Goal: Task Accomplishment & Management: Use online tool/utility

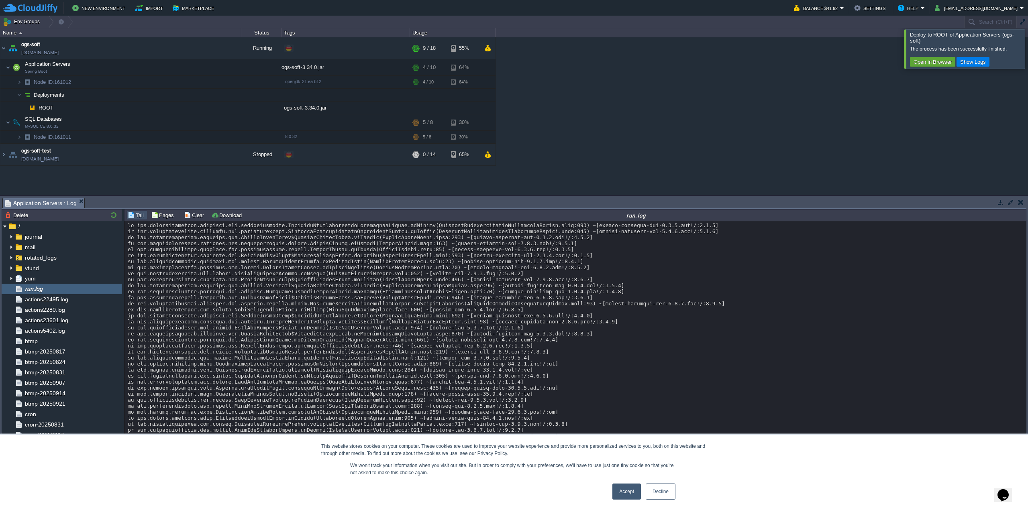
scroll to position [6118, 0]
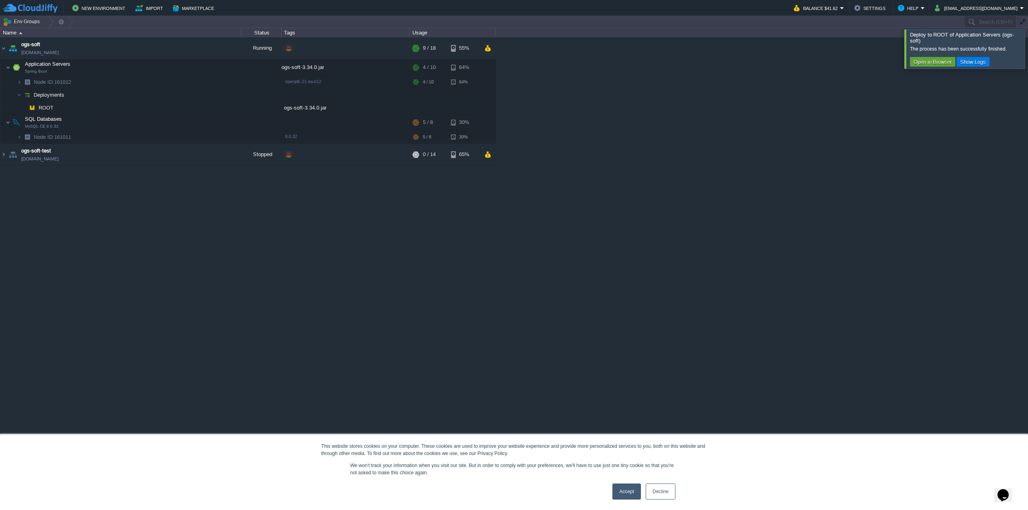
click at [66, 505] on button "Deployment Manager" at bounding box center [93, 504] width 58 height 8
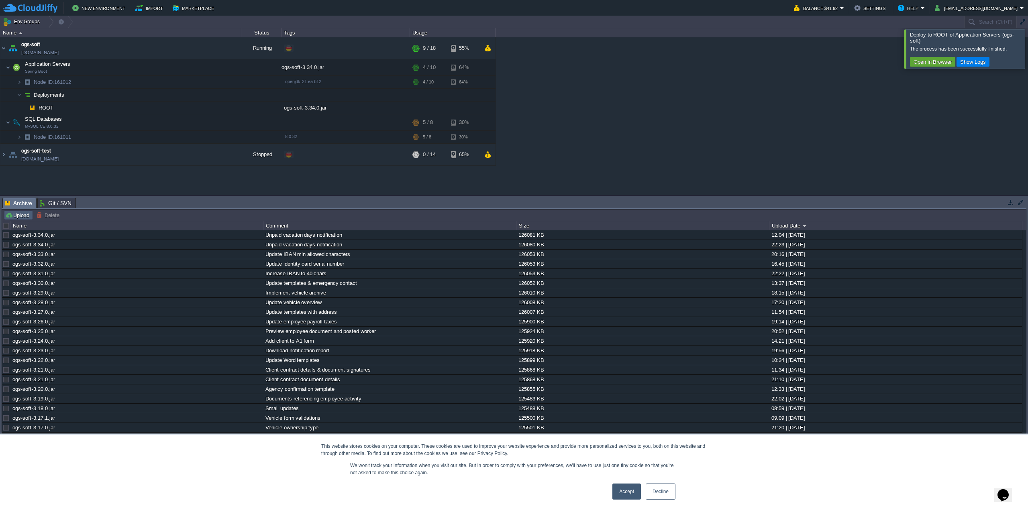
click at [21, 216] on button "Upload" at bounding box center [18, 215] width 26 height 7
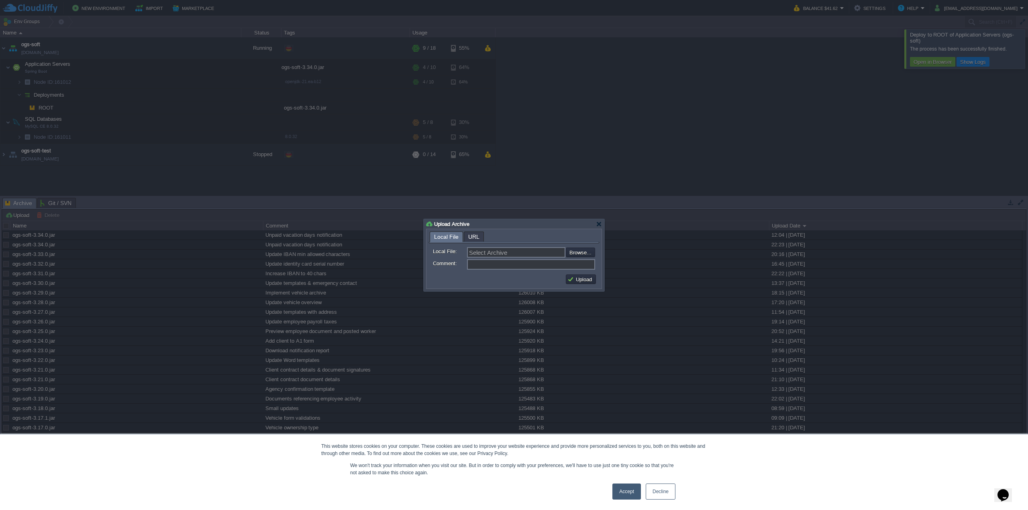
click at [565, 249] on div "Select Archive Browse..." at bounding box center [531, 252] width 128 height 10
click at [569, 251] on input "file" at bounding box center [544, 252] width 102 height 9
type input "C:\fakepath\ogs-soft-3.34.0.jar"
type input "ogs-soft-3.34.0.jar"
type input "Unpaid vacation days notification"
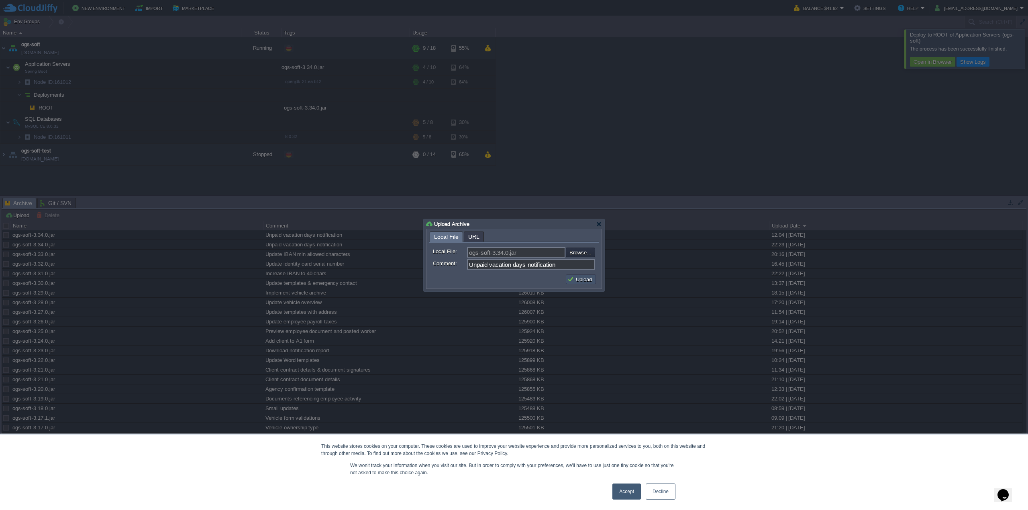
click at [576, 278] on button "Upload" at bounding box center [580, 279] width 27 height 7
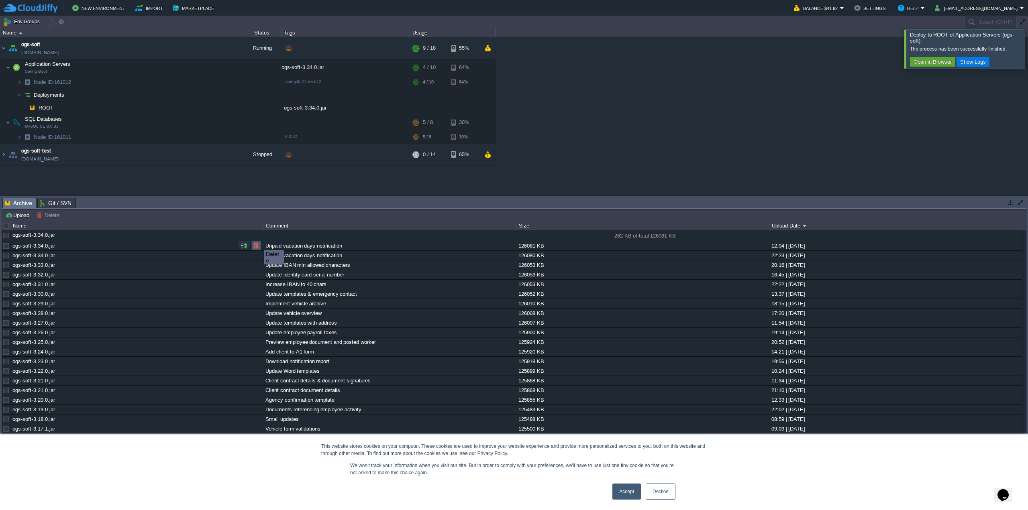
click at [259, 244] on button "button" at bounding box center [255, 245] width 7 height 7
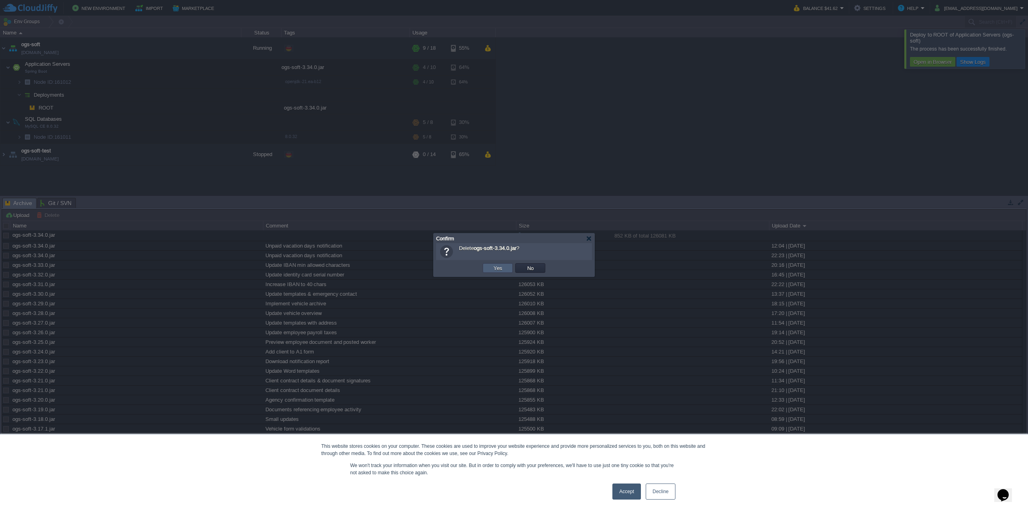
click at [490, 268] on td "Yes" at bounding box center [497, 268] width 30 height 10
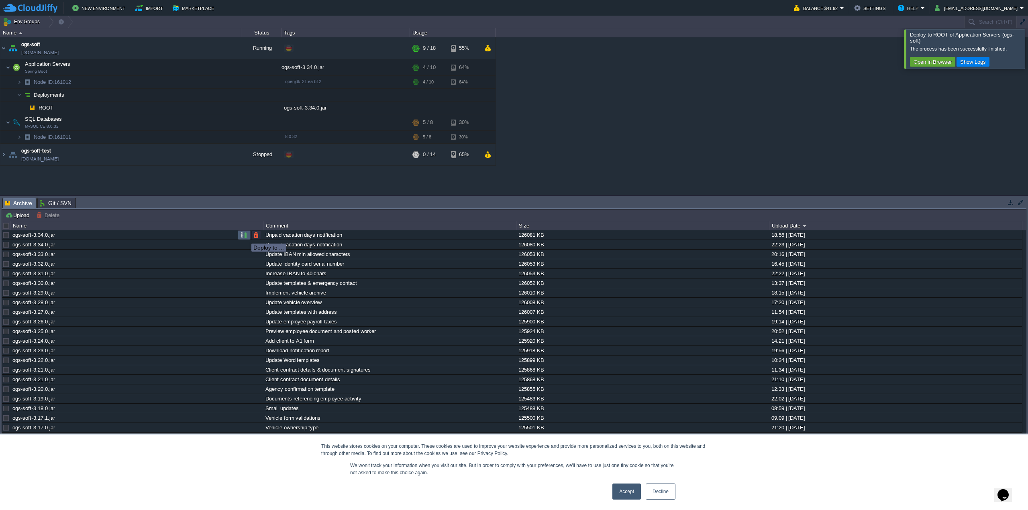
click at [243, 236] on button "button" at bounding box center [243, 235] width 7 height 7
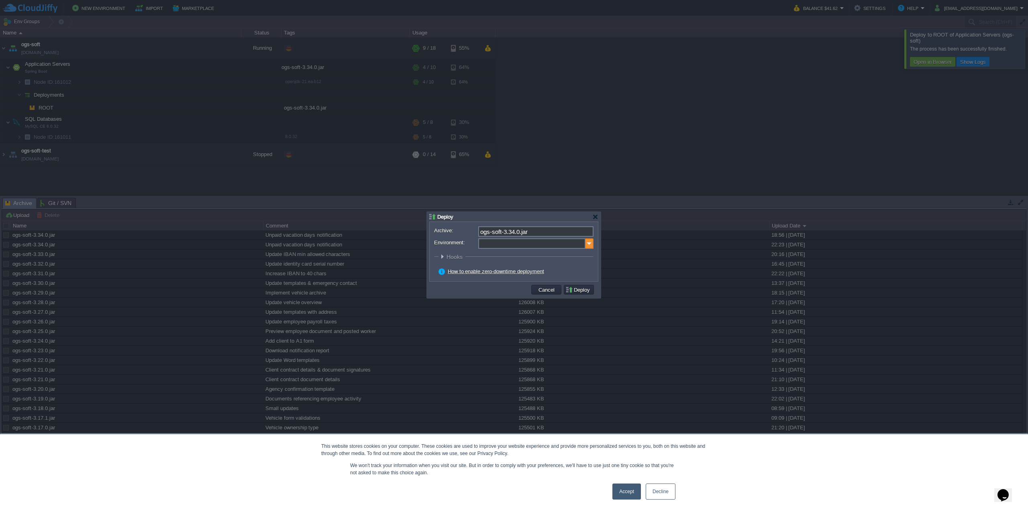
click at [588, 248] on img at bounding box center [589, 243] width 8 height 10
click at [528, 273] on div "Application Servers Spring Boot" at bounding box center [535, 269] width 114 height 15
type input "Application Servers (ogs-soft)"
click at [576, 278] on div "Archive: ogs-soft-3.34.0.jar Environment: Application Servers (ogs-soft) Contex…" at bounding box center [513, 251] width 168 height 59
click at [576, 288] on button "Deploy" at bounding box center [578, 289] width 27 height 7
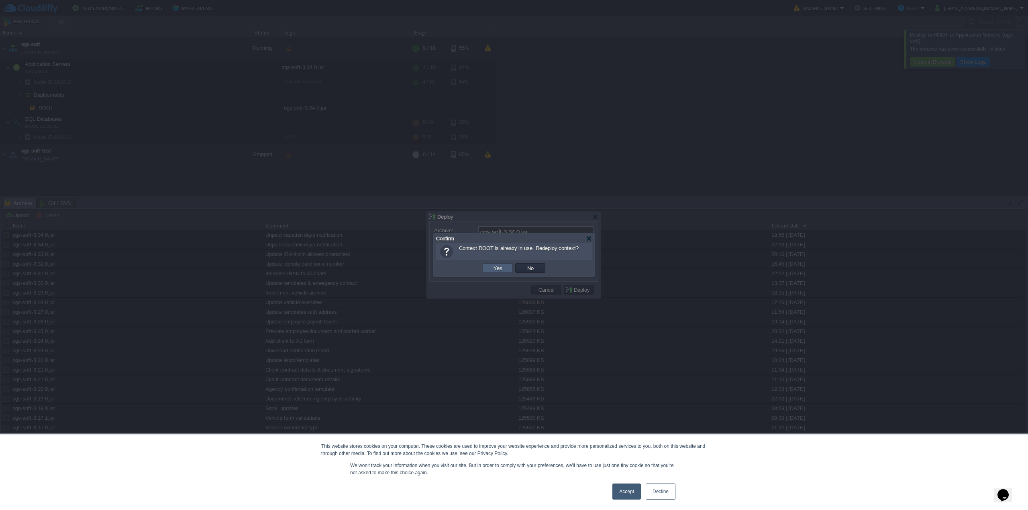
click at [508, 268] on td "Yes" at bounding box center [497, 268] width 30 height 10
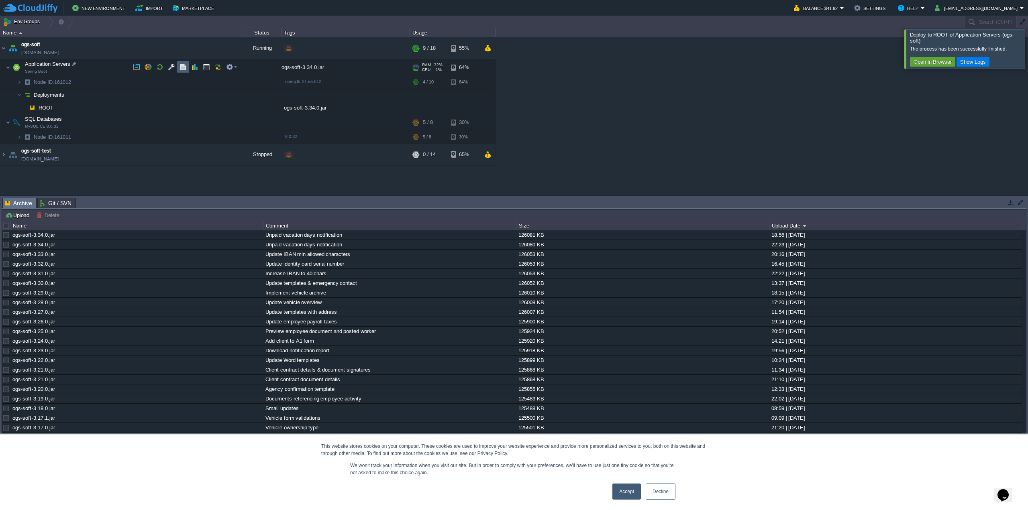
click at [183, 67] on button "button" at bounding box center [182, 66] width 7 height 7
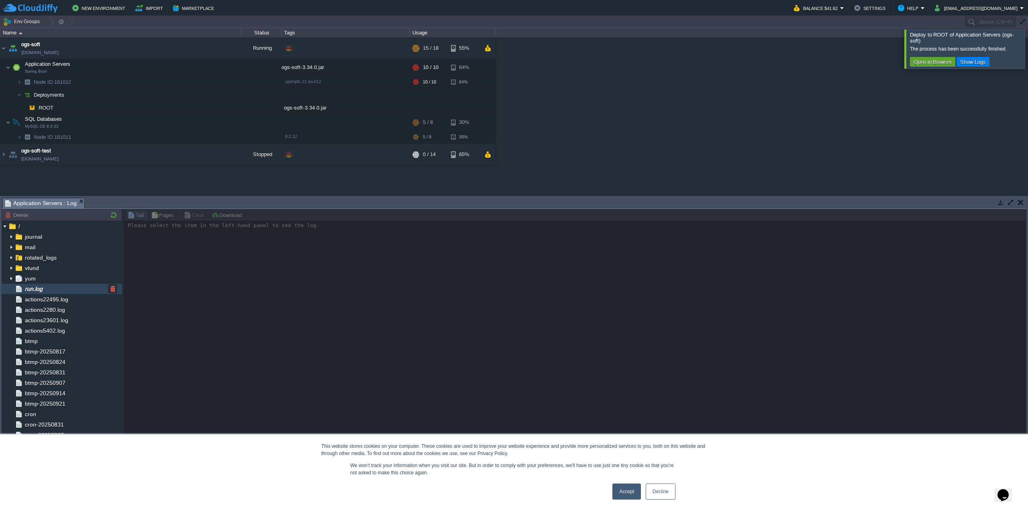
click at [58, 289] on div "run.log" at bounding box center [62, 289] width 120 height 10
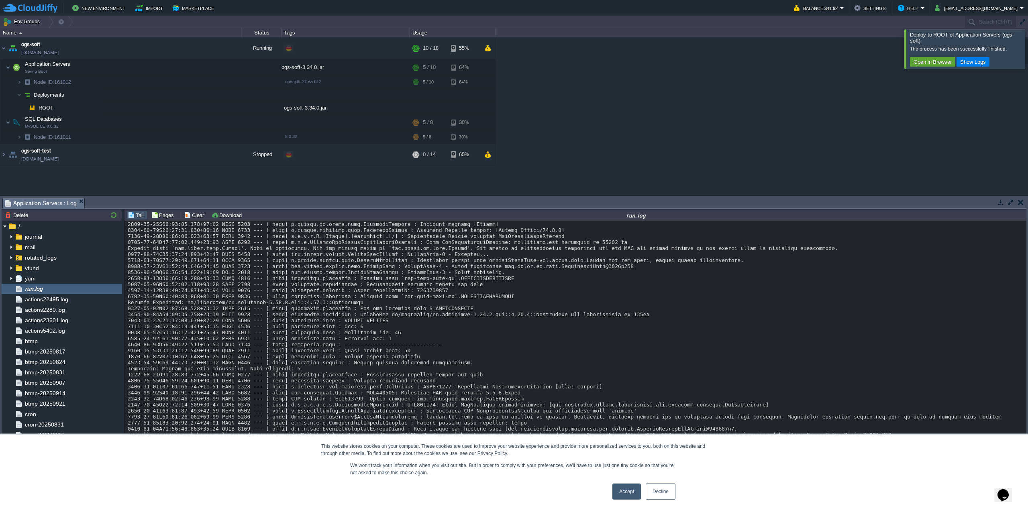
scroll to position [6155, 0]
